Goal: Task Accomplishment & Management: Manage account settings

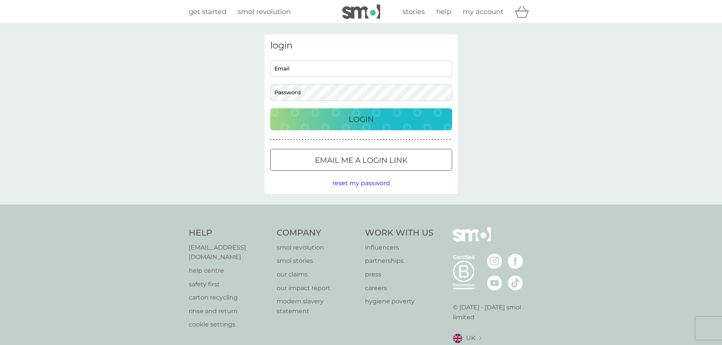
type input "[EMAIL_ADDRESS][DOMAIN_NAME]"
click at [0, 0] on div "Cookie Consent Prompt" at bounding box center [0, 0] width 0 height 0
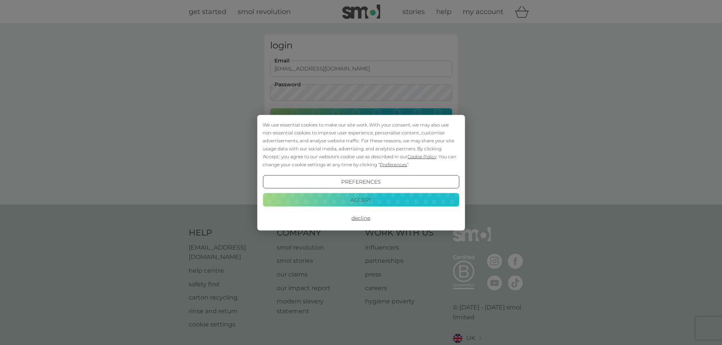
click at [358, 218] on button "Decline" at bounding box center [361, 218] width 196 height 14
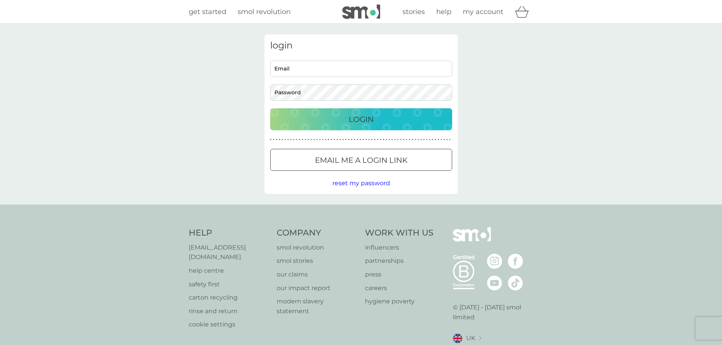
type input "[EMAIL_ADDRESS][DOMAIN_NAME]"
click at [355, 122] on p "Login" at bounding box center [361, 119] width 25 height 12
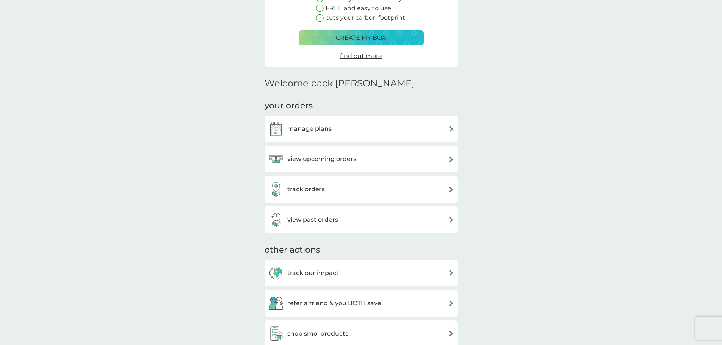
click at [450, 159] on img at bounding box center [451, 160] width 6 height 6
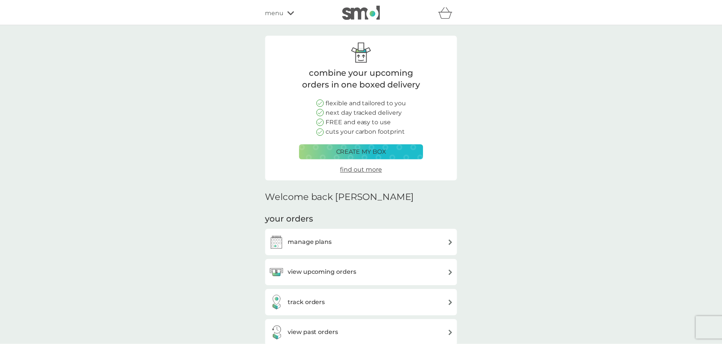
scroll to position [114, 0]
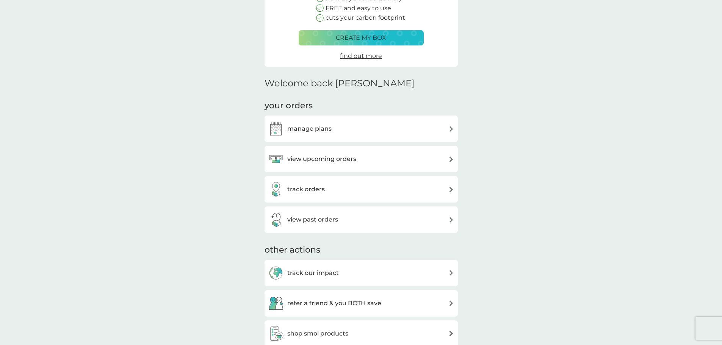
click at [448, 191] on img at bounding box center [451, 190] width 6 height 6
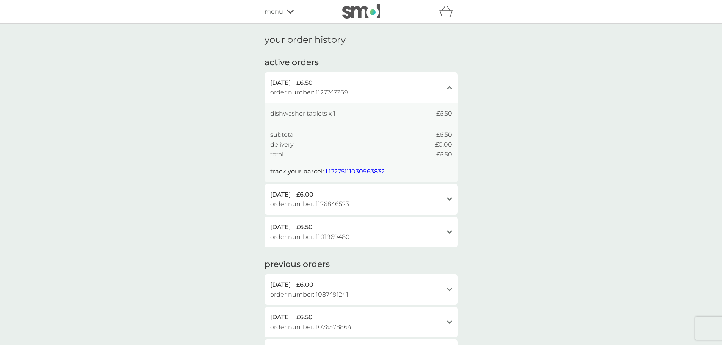
click at [448, 199] on icon at bounding box center [449, 199] width 5 height 3
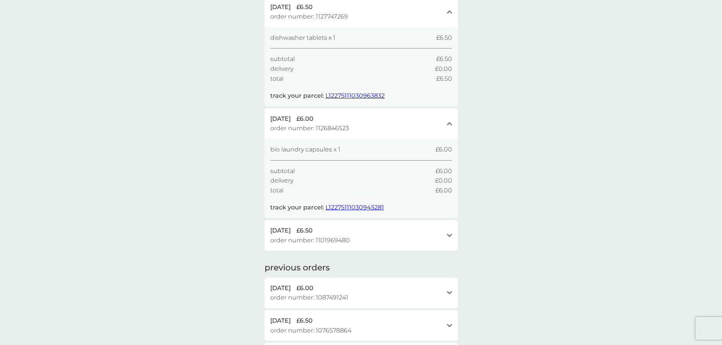
scroll to position [114, 0]
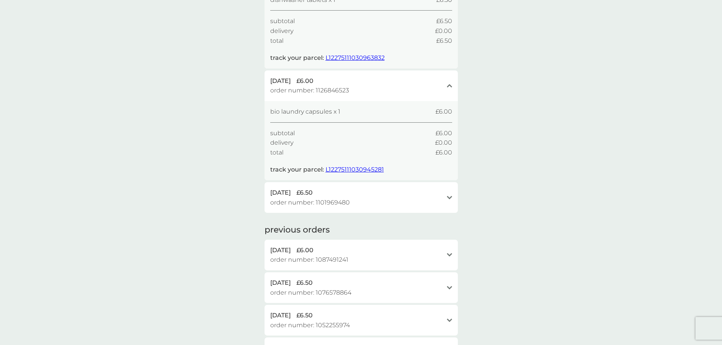
click at [451, 197] on icon at bounding box center [449, 197] width 5 height 3
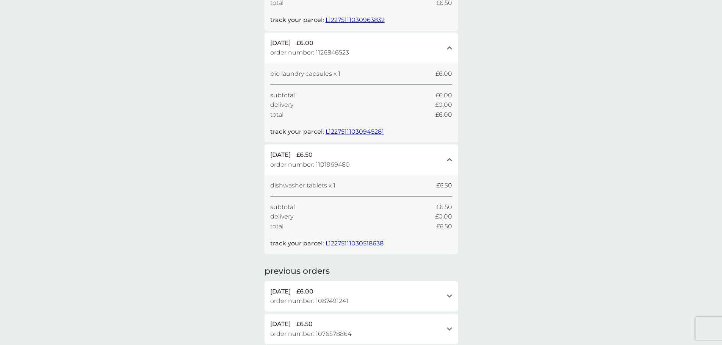
scroll to position [189, 0]
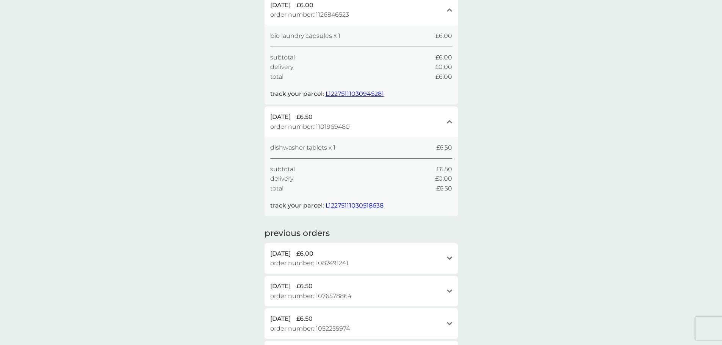
click at [448, 257] on icon "open" at bounding box center [449, 259] width 5 height 4
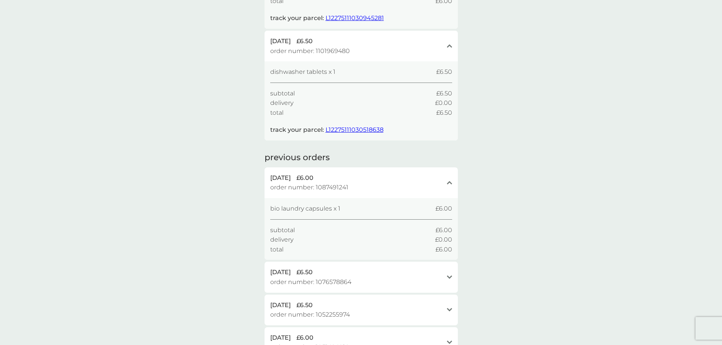
scroll to position [303, 0]
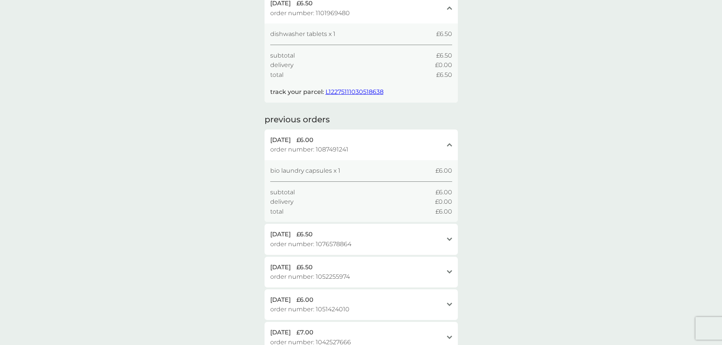
click at [450, 239] on icon at bounding box center [449, 239] width 5 height 3
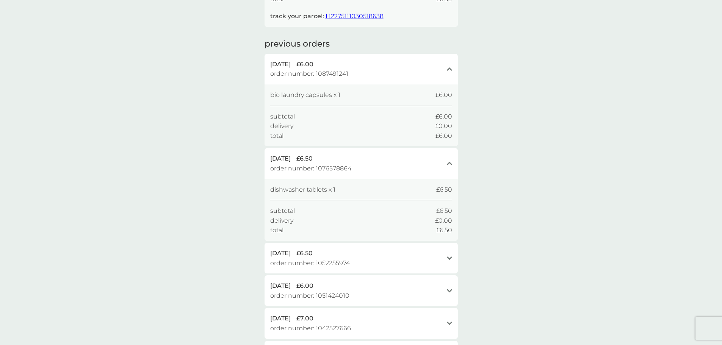
scroll to position [417, 0]
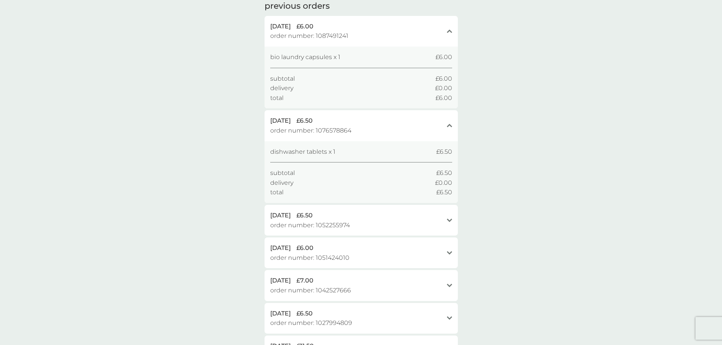
click at [449, 220] on icon "open" at bounding box center [449, 221] width 5 height 4
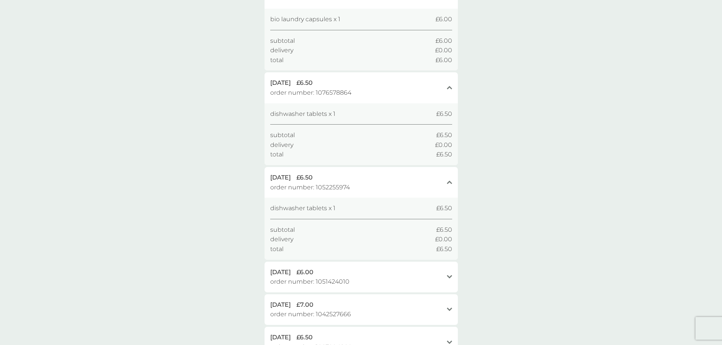
scroll to position [493, 0]
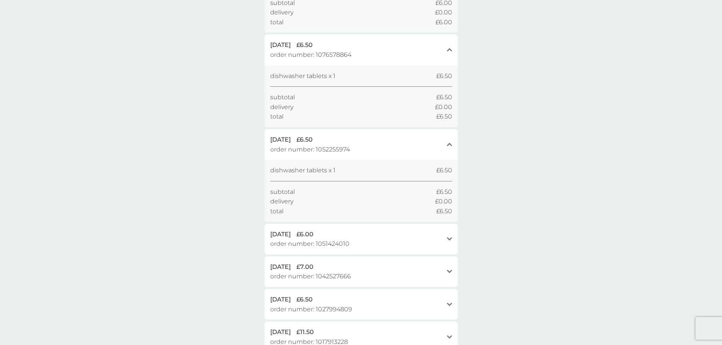
click at [450, 238] on icon "open" at bounding box center [449, 239] width 5 height 4
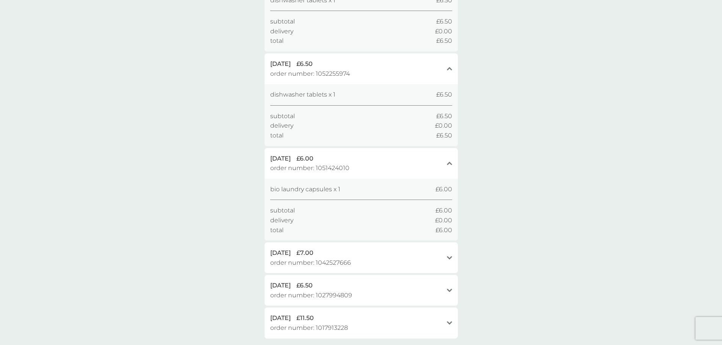
scroll to position [606, 0]
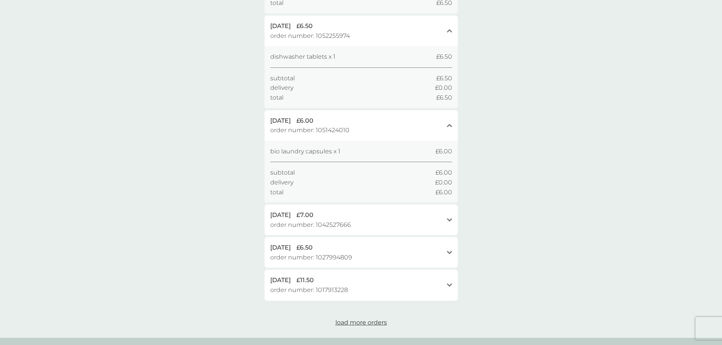
click at [450, 220] on icon at bounding box center [449, 219] width 5 height 3
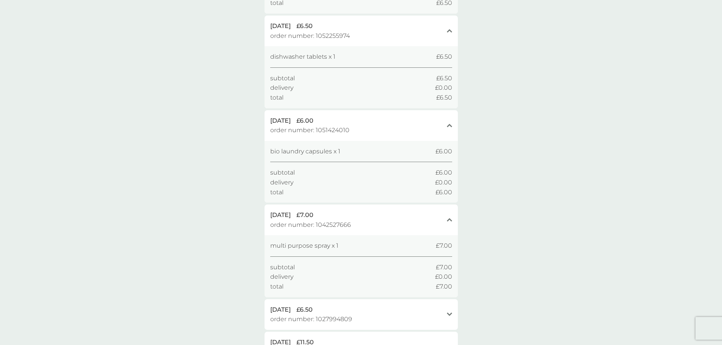
scroll to position [682, 0]
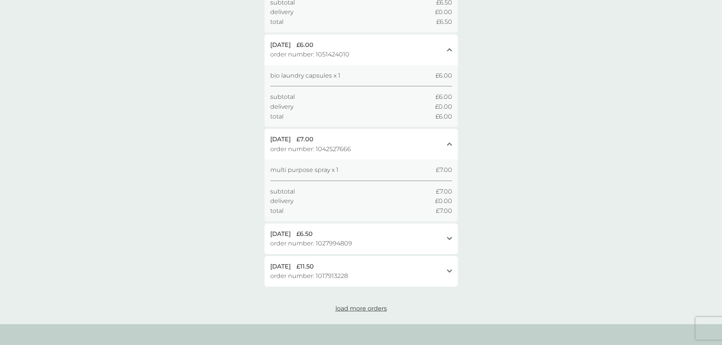
click at [450, 237] on icon "open" at bounding box center [449, 239] width 5 height 4
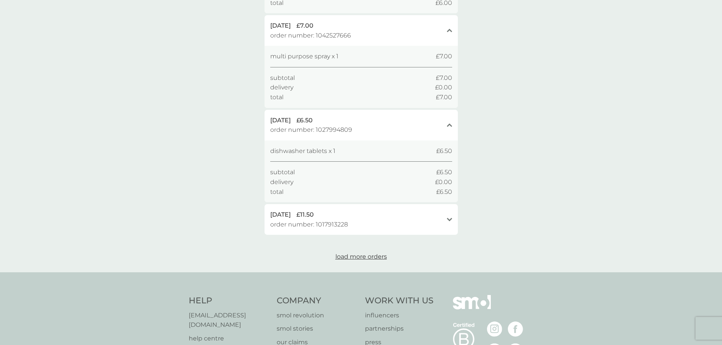
scroll to position [834, 0]
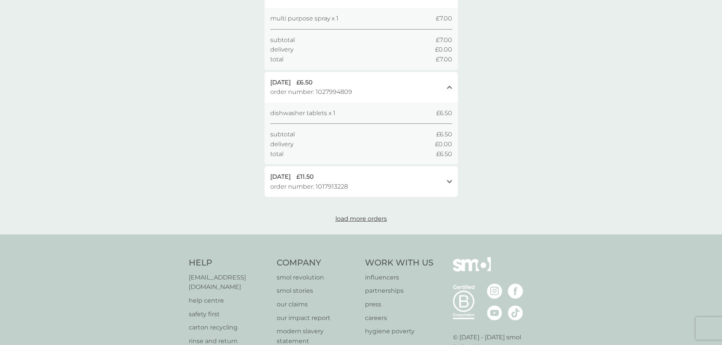
click at [449, 181] on icon "open" at bounding box center [449, 182] width 5 height 4
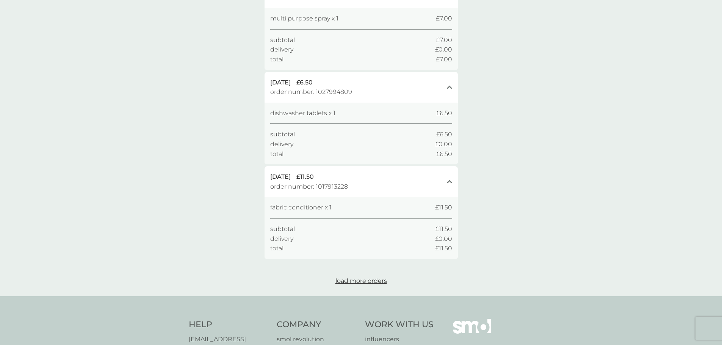
click at [291, 177] on span "5 Jun 2025" at bounding box center [280, 177] width 20 height 10
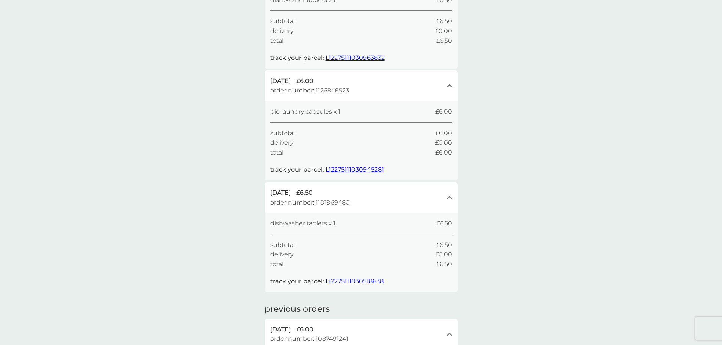
scroll to position [0, 0]
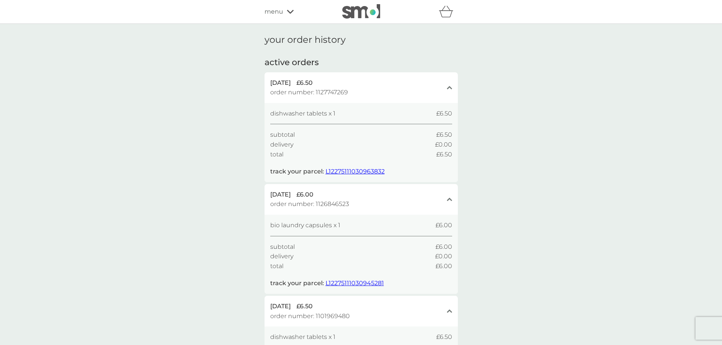
click at [351, 173] on span "L12275111030963832" at bounding box center [355, 171] width 59 height 7
